Goal: Navigation & Orientation: Find specific page/section

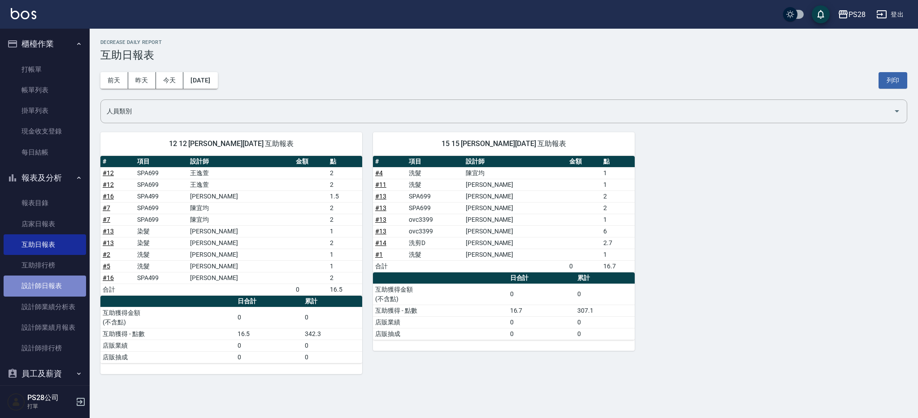
click at [48, 288] on link "設計師日報表" at bounding box center [45, 286] width 82 height 21
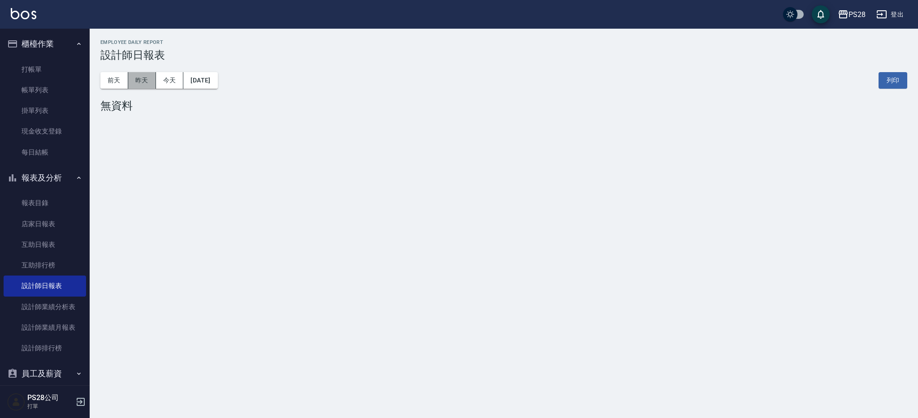
click at [142, 84] on button "昨天" at bounding box center [142, 80] width 28 height 17
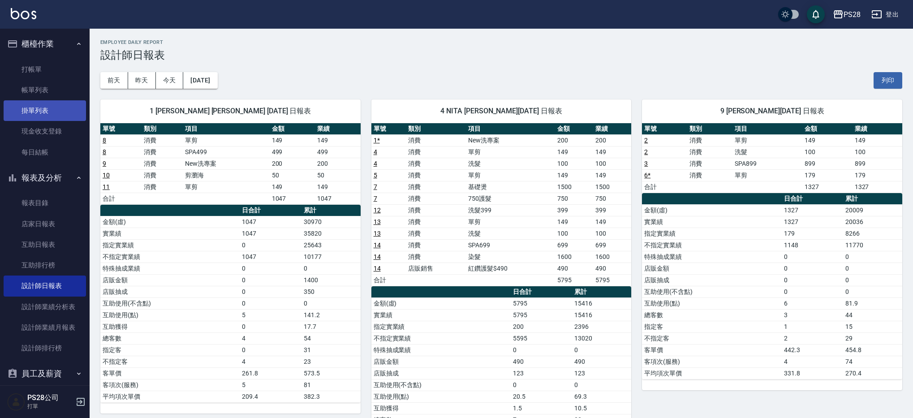
click at [60, 105] on link "掛單列表" at bounding box center [45, 110] width 82 height 21
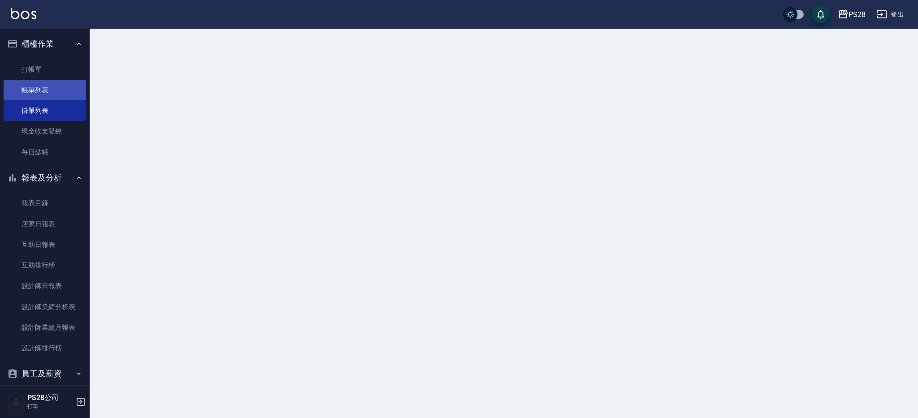
click at [48, 91] on link "帳單列表" at bounding box center [45, 90] width 82 height 21
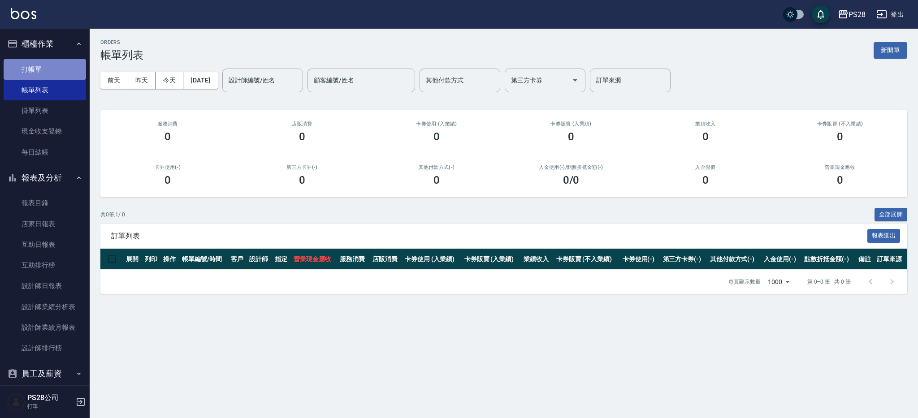
click at [56, 75] on link "打帳單" at bounding box center [45, 69] width 82 height 21
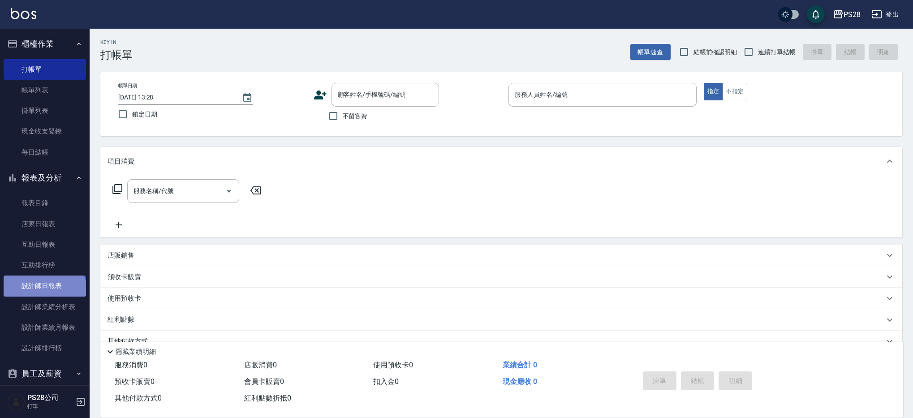
click at [43, 292] on link "設計師日報表" at bounding box center [45, 286] width 82 height 21
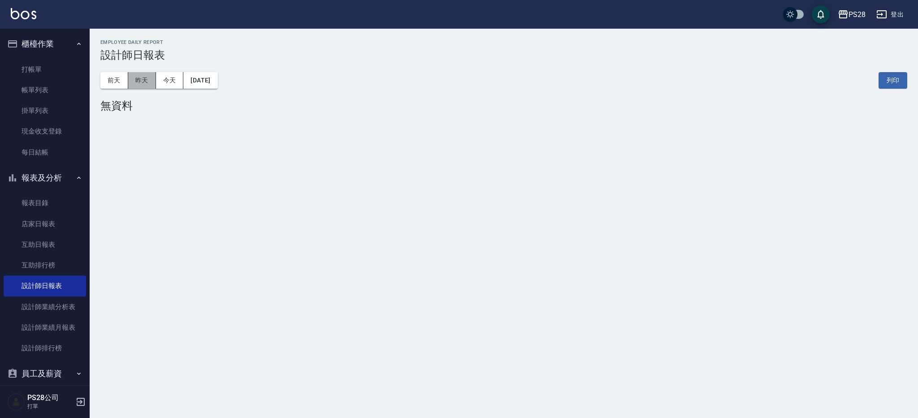
click at [144, 76] on button "昨天" at bounding box center [142, 80] width 28 height 17
